Goal: Information Seeking & Learning: Check status

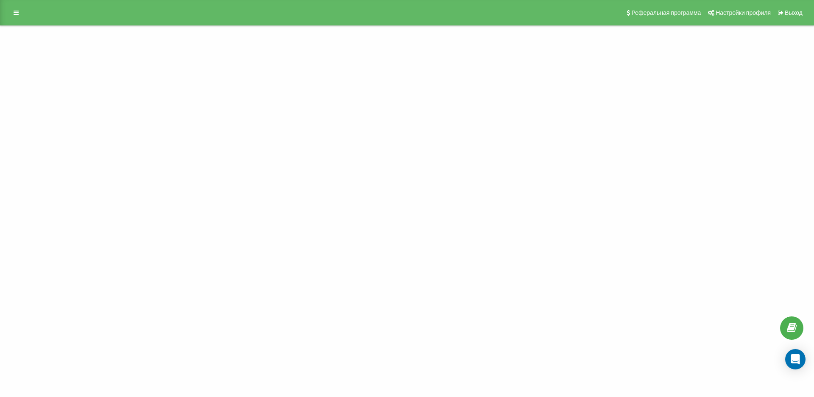
drag, startPoint x: 494, startPoint y: 179, endPoint x: 504, endPoint y: 190, distance: 14.7
click at [494, 181] on div "Проект Проекты [DOMAIN_NAME] Реферальная программа Настройки профиля Выход" at bounding box center [407, 198] width 814 height 397
click at [506, 192] on div "Проект Проекты [DOMAIN_NAME] Реферальная программа Настройки профиля Выход" at bounding box center [407, 198] width 814 height 397
drag, startPoint x: 506, startPoint y: 192, endPoint x: 502, endPoint y: 203, distance: 12.1
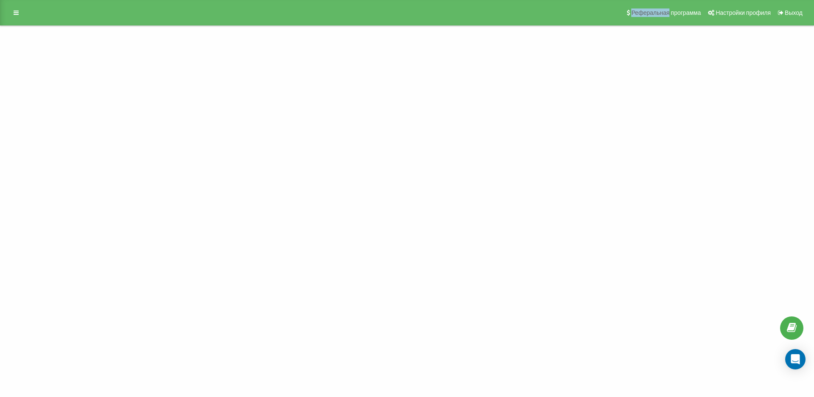
click at [508, 192] on div "Проект Проекты [DOMAIN_NAME] Реферальная программа Настройки профиля Выход" at bounding box center [407, 198] width 814 height 397
drag, startPoint x: 500, startPoint y: 227, endPoint x: 498, endPoint y: 237, distance: 10.7
click at [498, 237] on div "Проект Проекты [DOMAIN_NAME] Реферальная программа Настройки профиля Выход" at bounding box center [407, 198] width 814 height 397
click at [7, 12] on div "Реферальная программа Настройки профиля Выход" at bounding box center [407, 12] width 814 height 25
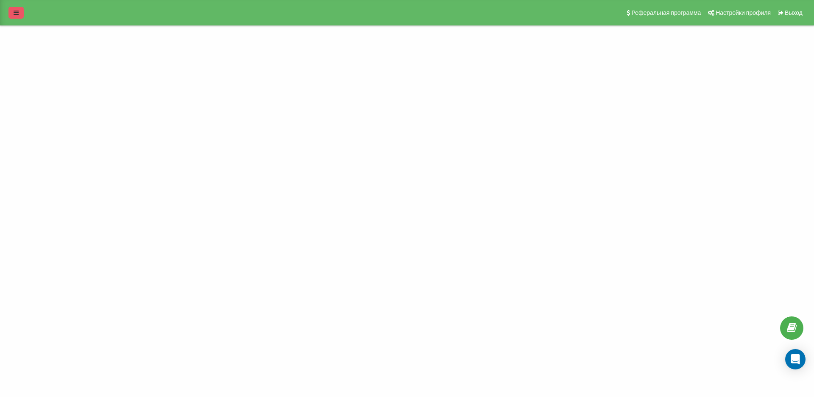
click at [18, 12] on icon at bounding box center [16, 13] width 5 height 6
click at [41, 45] on icon at bounding box center [40, 44] width 3 height 5
click at [329, 142] on div "Project Проекты grandvictoria.kz Реферальная программа Настройки профиля Выход" at bounding box center [407, 198] width 814 height 397
click at [3, 114] on div "Project Проекты grandvictoria.kz" at bounding box center [46, 198] width 93 height 397
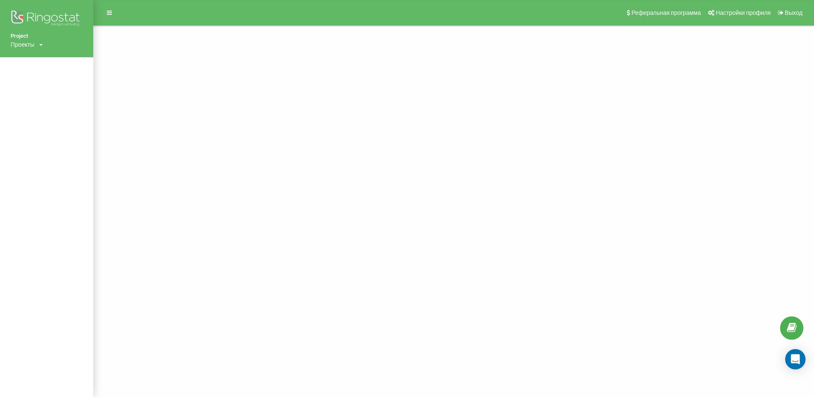
click at [108, 112] on div "Project Проекты grandvictoria.kz Реферальная программа Настройки профиля Выход" at bounding box center [407, 198] width 814 height 397
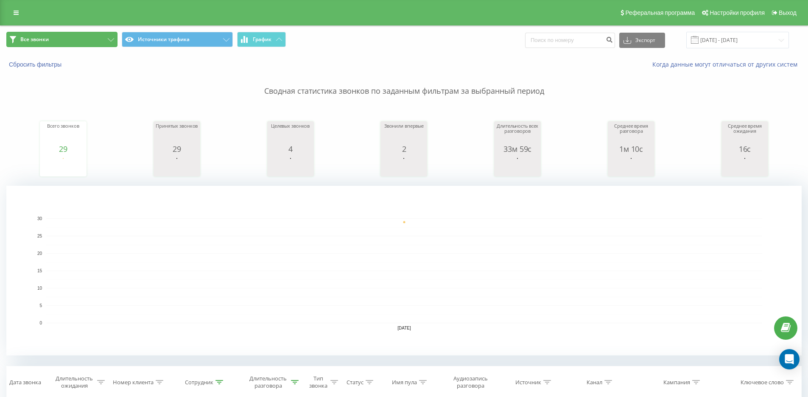
click at [112, 40] on icon at bounding box center [111, 39] width 6 height 3
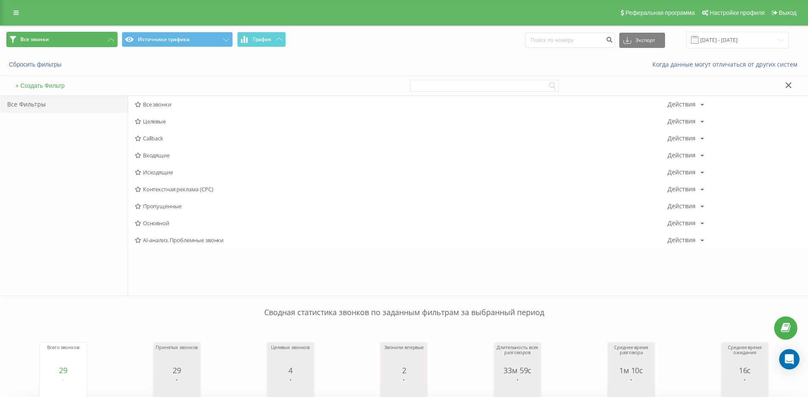
click at [112, 40] on icon at bounding box center [111, 39] width 6 height 3
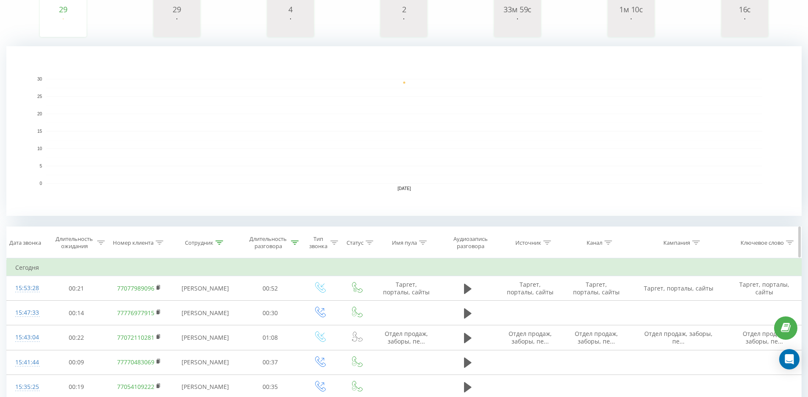
scroll to position [141, 0]
click at [217, 243] on div at bounding box center [219, 240] width 8 height 7
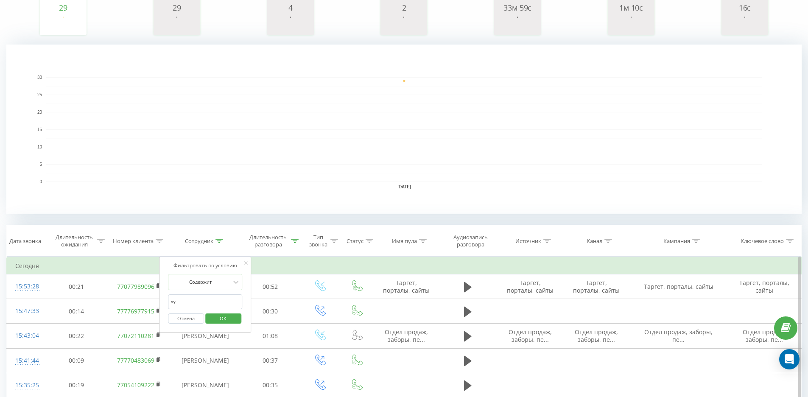
click at [203, 298] on input "лу" at bounding box center [205, 301] width 75 height 15
type input "л"
type input "даурен"
click at [211, 320] on button "OK" at bounding box center [223, 318] width 36 height 11
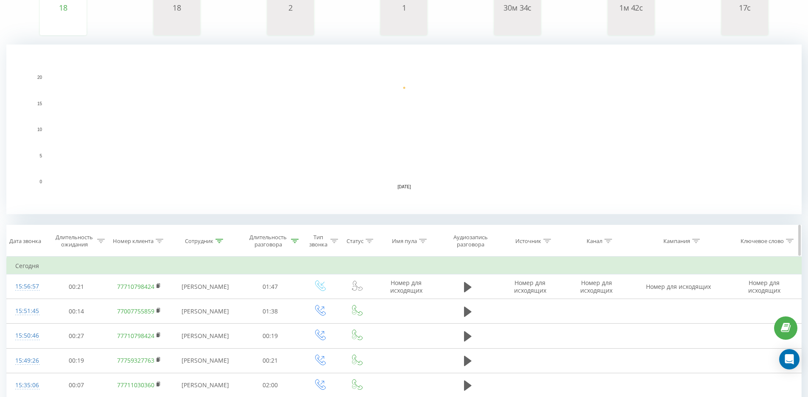
click at [290, 247] on div "Длительность разговора" at bounding box center [273, 241] width 52 height 14
click at [293, 322] on span "OK" at bounding box center [288, 318] width 24 height 13
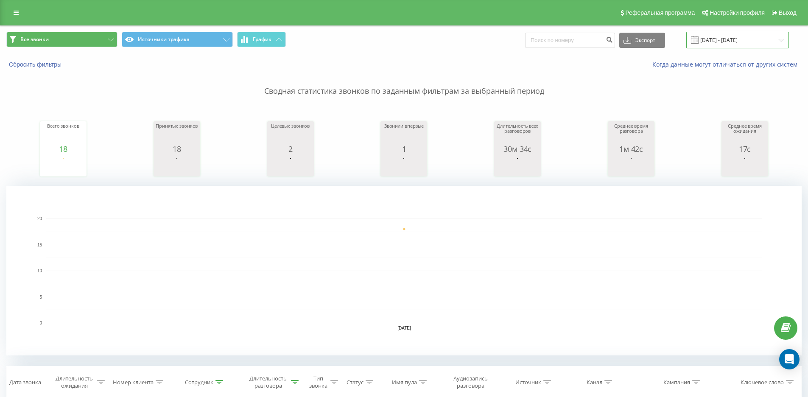
click at [709, 40] on input "19.08.2025 - 19.08.2025" at bounding box center [737, 40] width 103 height 17
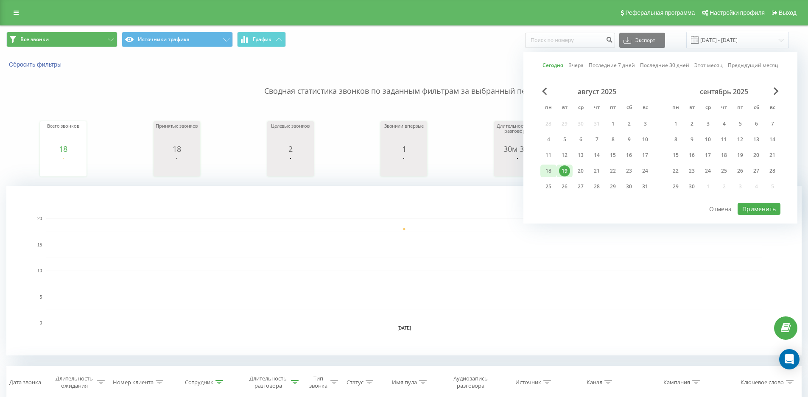
click at [548, 173] on div "18" at bounding box center [548, 170] width 11 height 11
click at [748, 209] on button "Применить" at bounding box center [758, 209] width 43 height 12
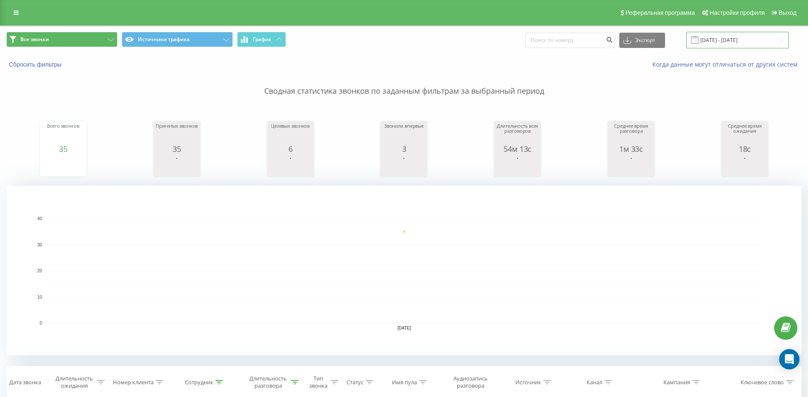
click at [712, 45] on input "18.08.2025 - 18.08.2025" at bounding box center [737, 40] width 103 height 17
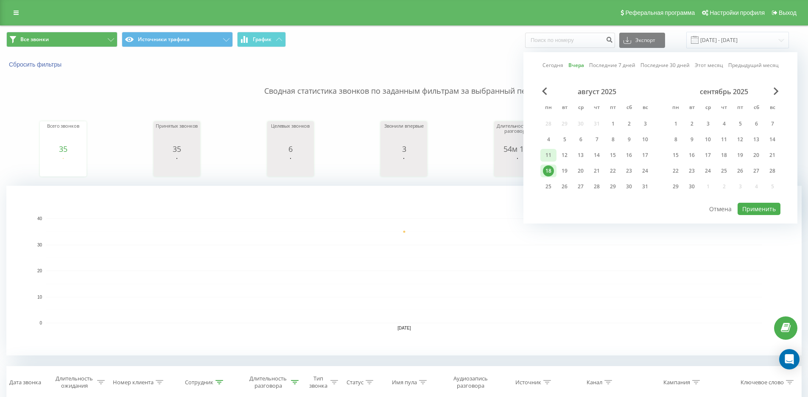
click at [552, 158] on div "11" at bounding box center [548, 155] width 11 height 11
click at [746, 212] on button "Применить" at bounding box center [758, 209] width 43 height 12
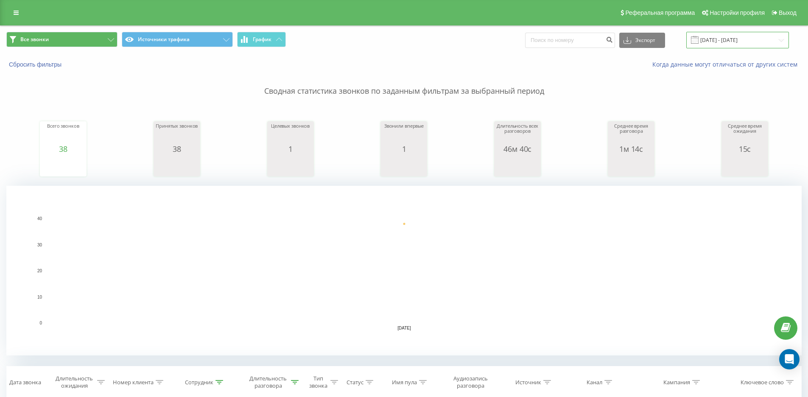
click at [715, 39] on input "11.08.2025 - 11.08.2025" at bounding box center [737, 40] width 103 height 17
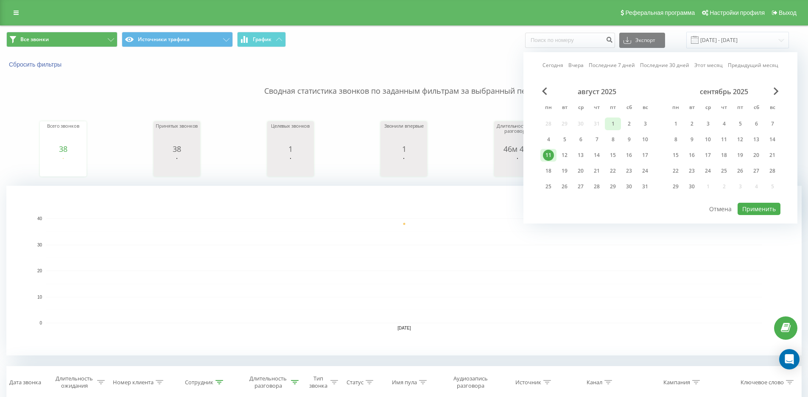
click at [607, 122] on div "1" at bounding box center [612, 123] width 16 height 13
click at [742, 41] on input "11.08.2025 - 11.08.2025" at bounding box center [737, 40] width 103 height 17
click at [567, 170] on div "19" at bounding box center [564, 170] width 11 height 11
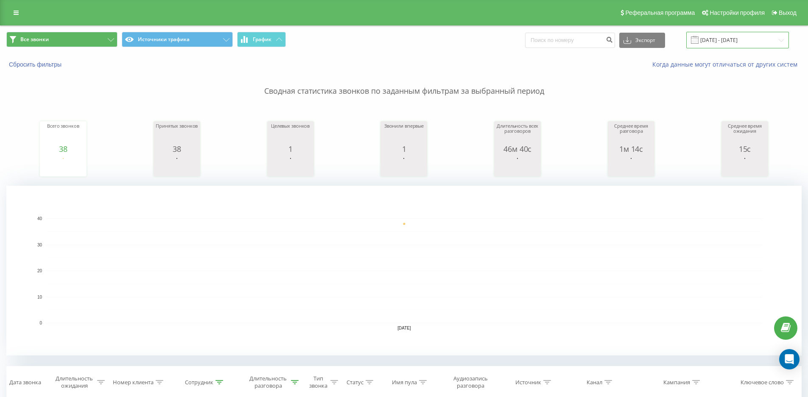
click at [712, 42] on input "11.08.2025 - 11.08.2025" at bounding box center [737, 40] width 103 height 17
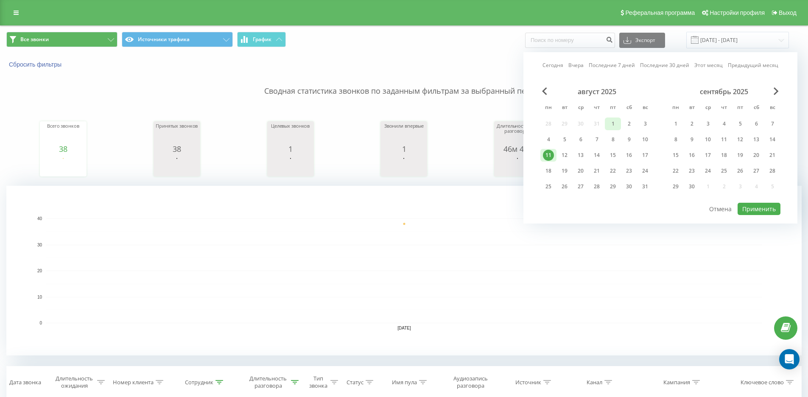
click at [606, 128] on div "1" at bounding box center [612, 123] width 16 height 13
click at [560, 171] on div "19" at bounding box center [564, 170] width 11 height 11
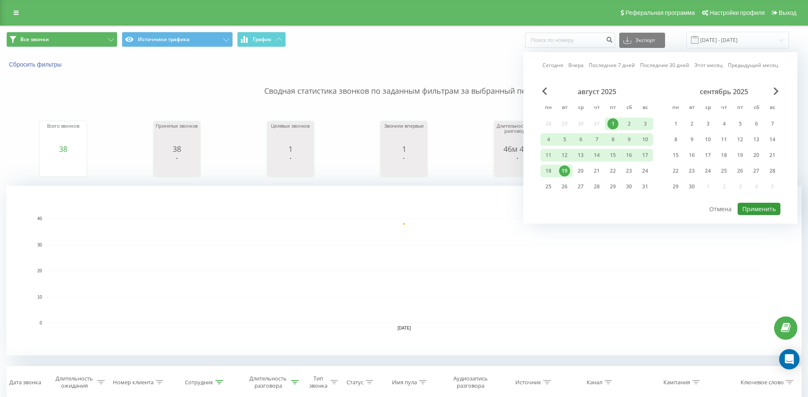
click at [757, 210] on button "Применить" at bounding box center [758, 209] width 43 height 12
type input "01.08.2025 - 19.08.2025"
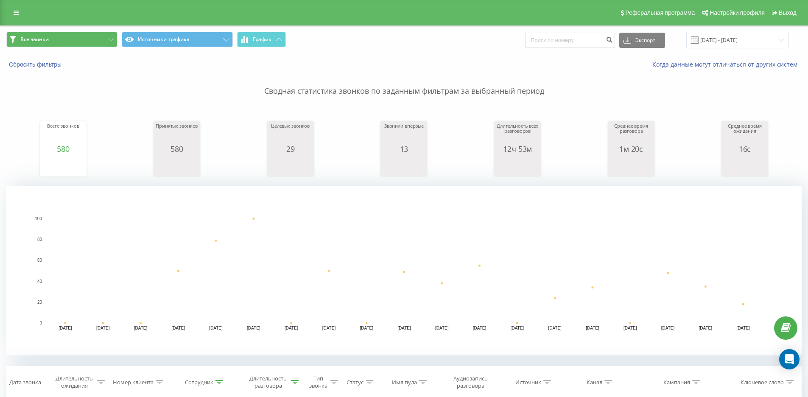
click at [594, 220] on rect "A chart." at bounding box center [404, 270] width 716 height 105
